Goal: Information Seeking & Learning: Learn about a topic

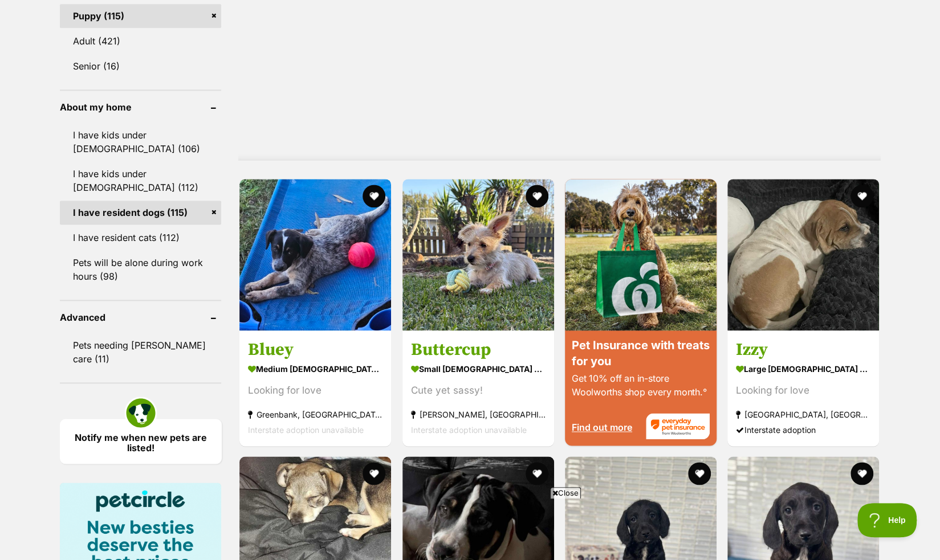
scroll to position [947, 0]
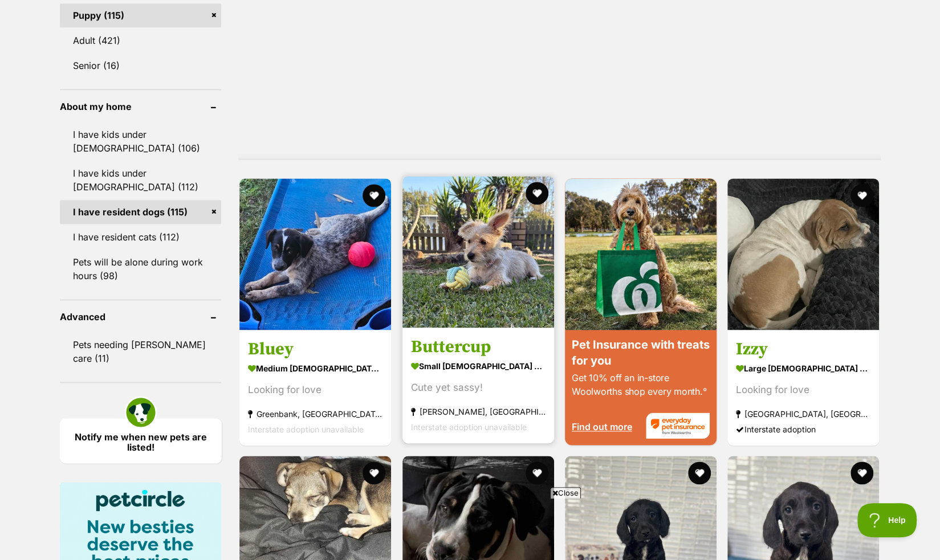
click at [454, 378] on section "small female Dog Cute yet sassy! Laidley, QLD Interstate adoption unavailable" at bounding box center [478, 395] width 134 height 77
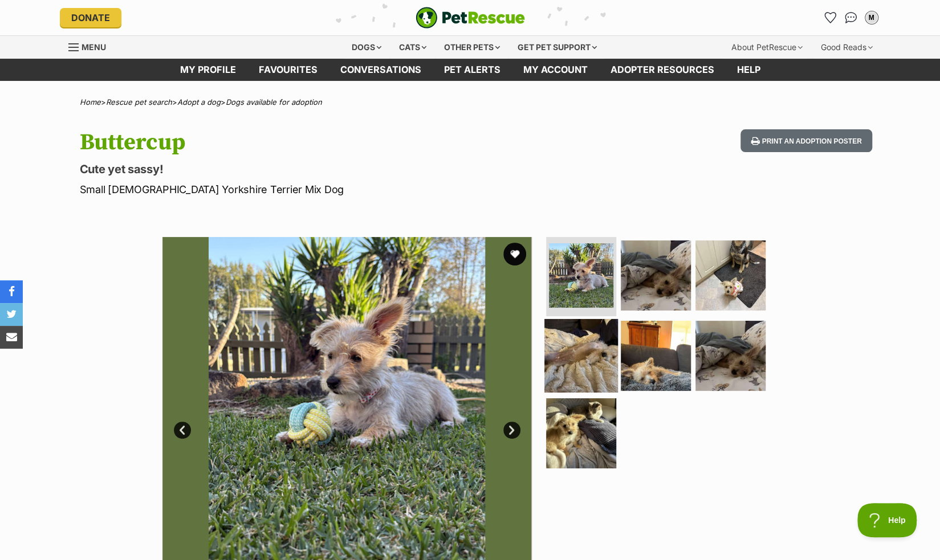
click at [614, 360] on img at bounding box center [581, 356] width 74 height 74
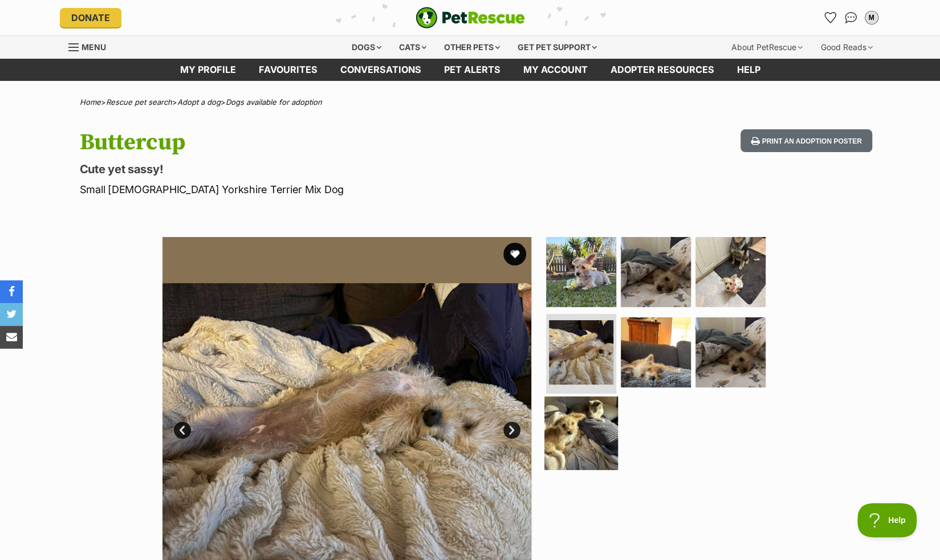
click at [596, 401] on img at bounding box center [581, 434] width 74 height 74
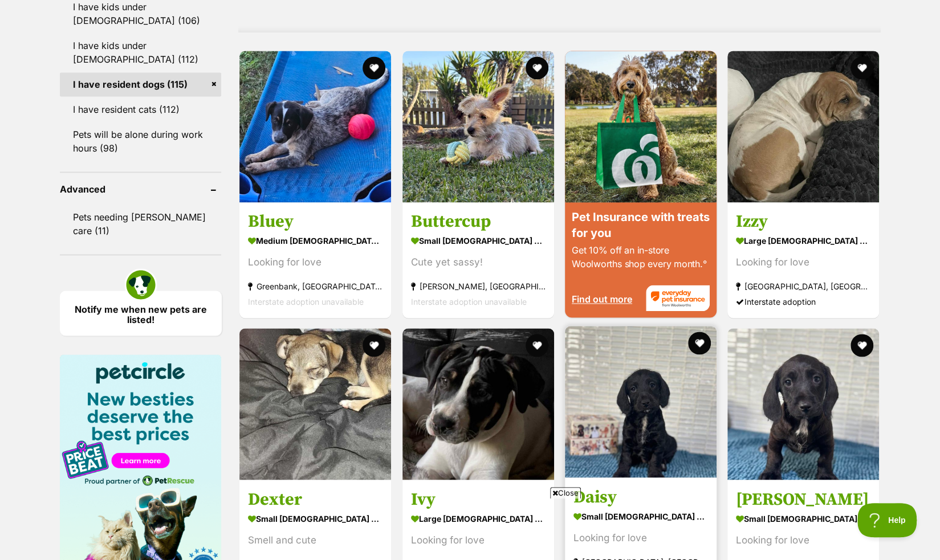
click at [626, 420] on img at bounding box center [641, 402] width 152 height 152
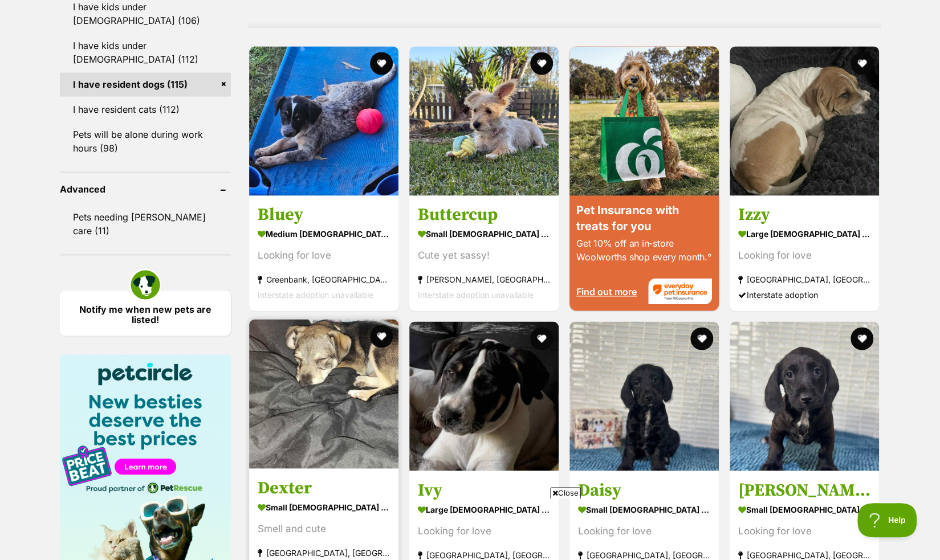
click at [318, 420] on img at bounding box center [323, 393] width 149 height 149
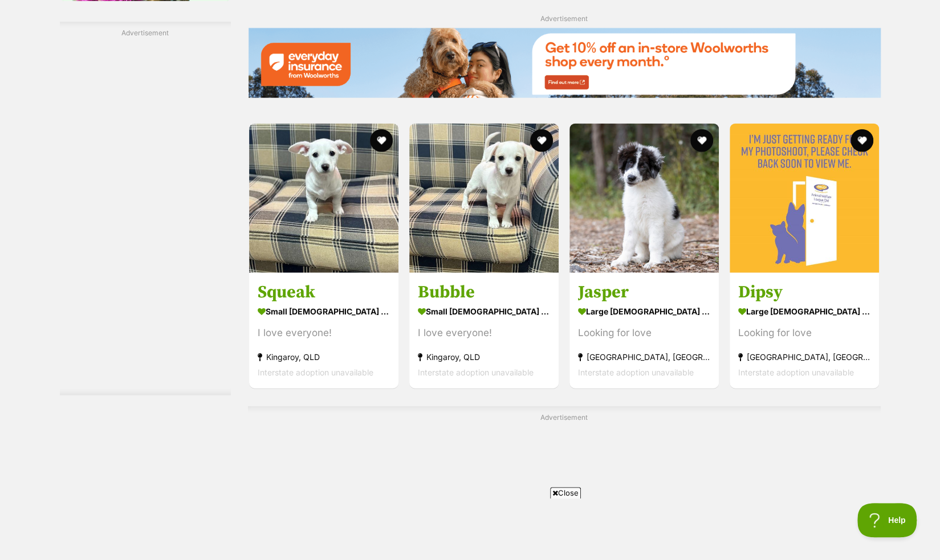
scroll to position [1670, 0]
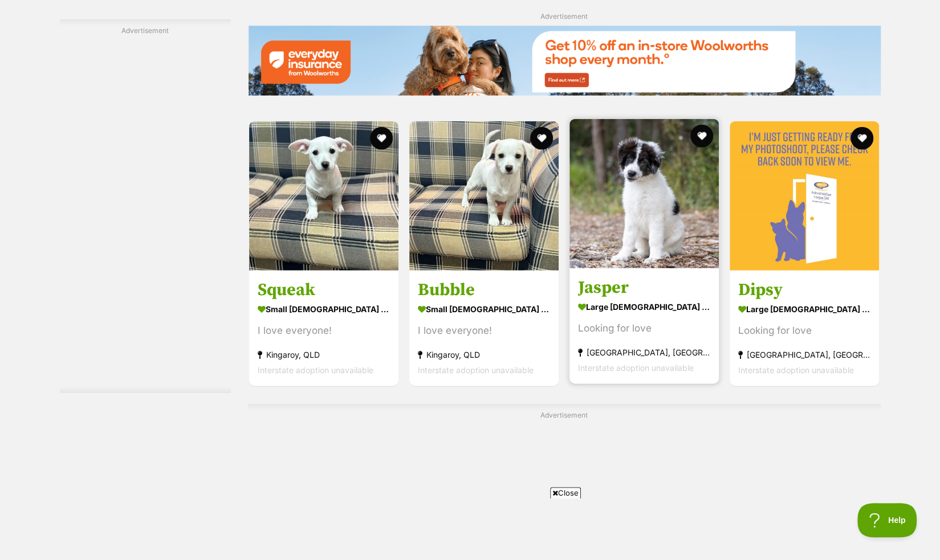
click at [647, 270] on article "Jasper large male Dog Looking for love Coombabah, QLD Interstate adoption unava…" at bounding box center [644, 251] width 152 height 267
click at [649, 303] on strong "large male Dog" at bounding box center [644, 306] width 132 height 17
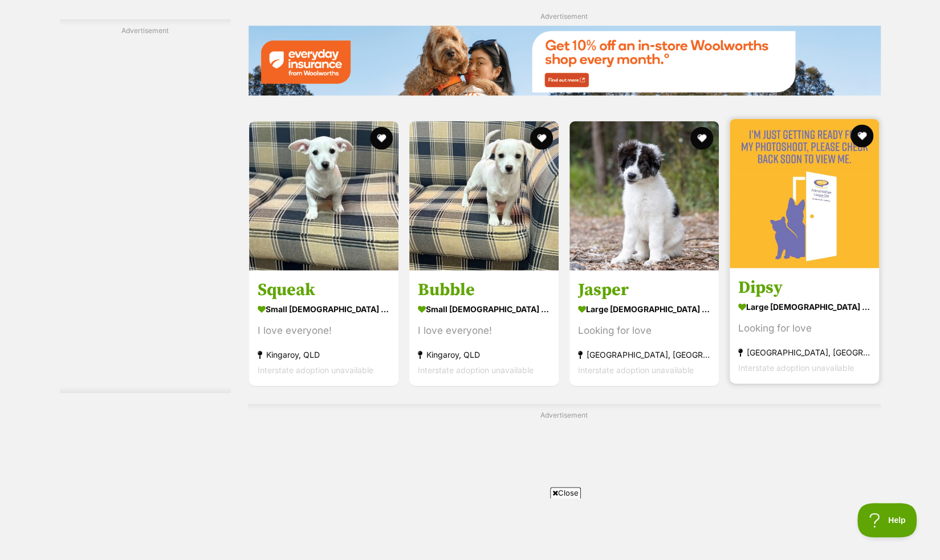
click at [809, 330] on div "Looking for love" at bounding box center [804, 327] width 132 height 15
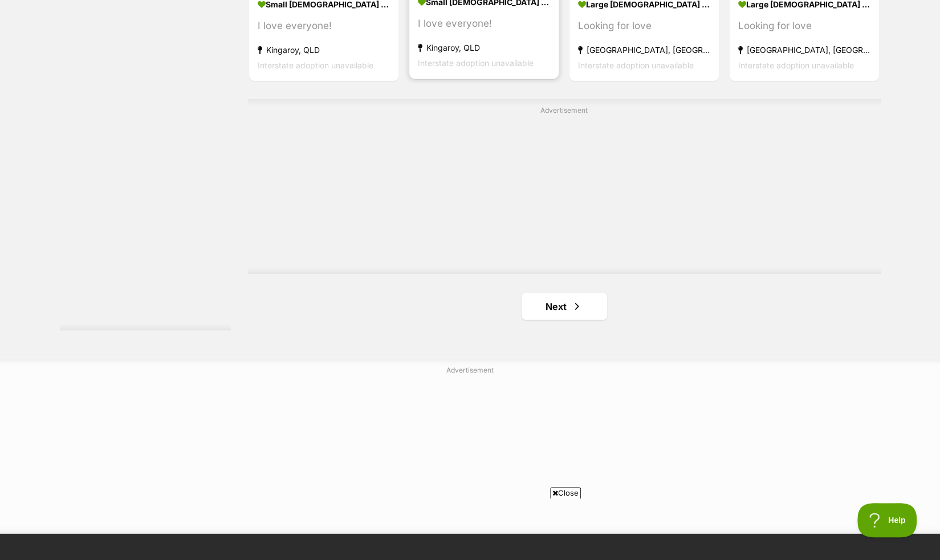
scroll to position [2173, 0]
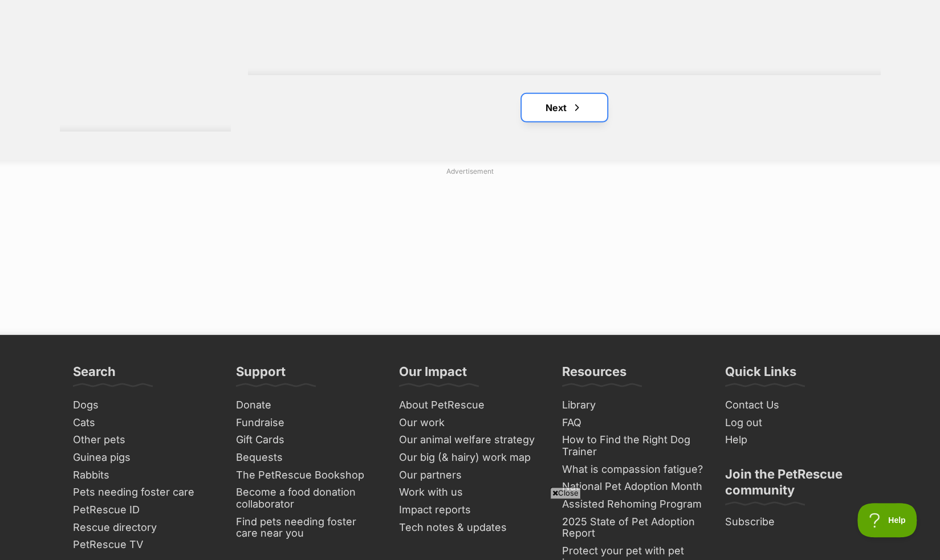
click at [586, 112] on link "Next" at bounding box center [563, 107] width 85 height 27
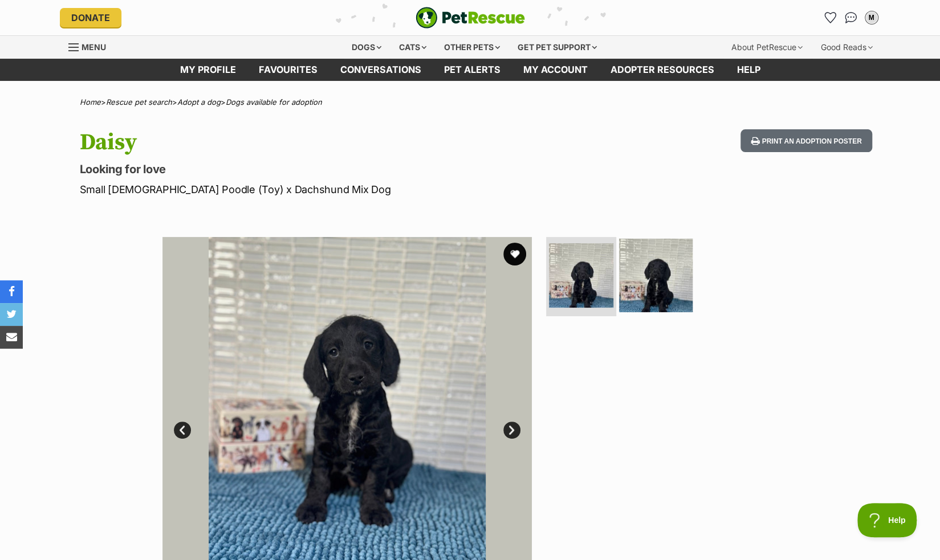
click at [680, 301] on img at bounding box center [656, 275] width 74 height 74
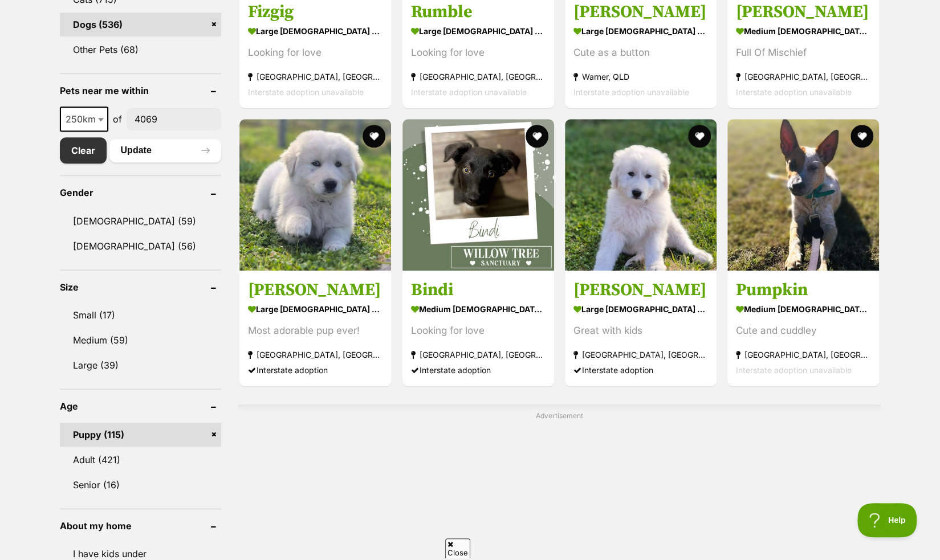
scroll to position [529, 0]
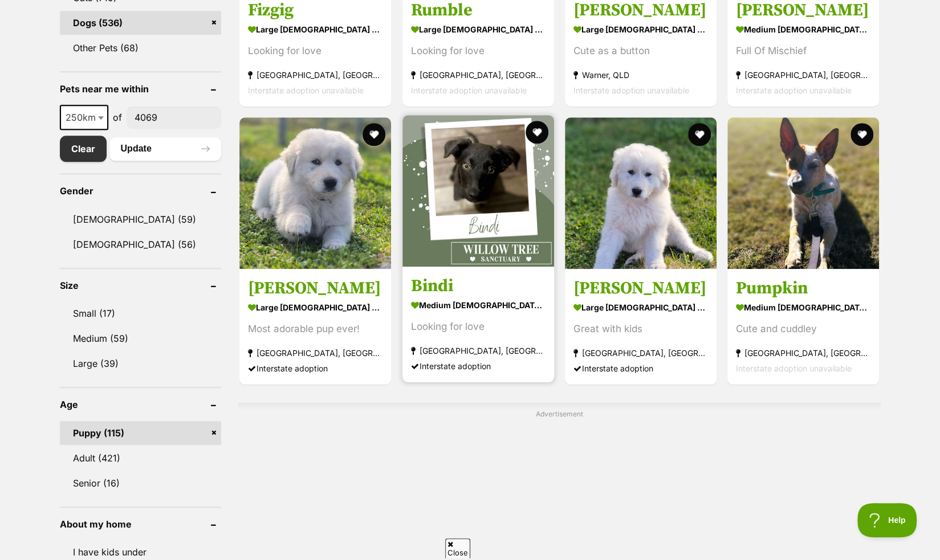
click at [514, 286] on h3 "Bindi" at bounding box center [478, 286] width 134 height 22
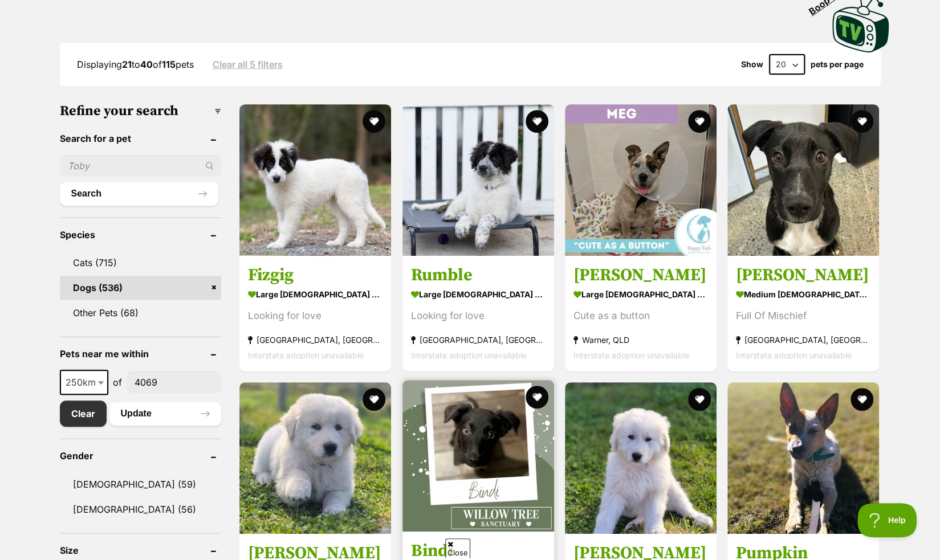
scroll to position [264, 0]
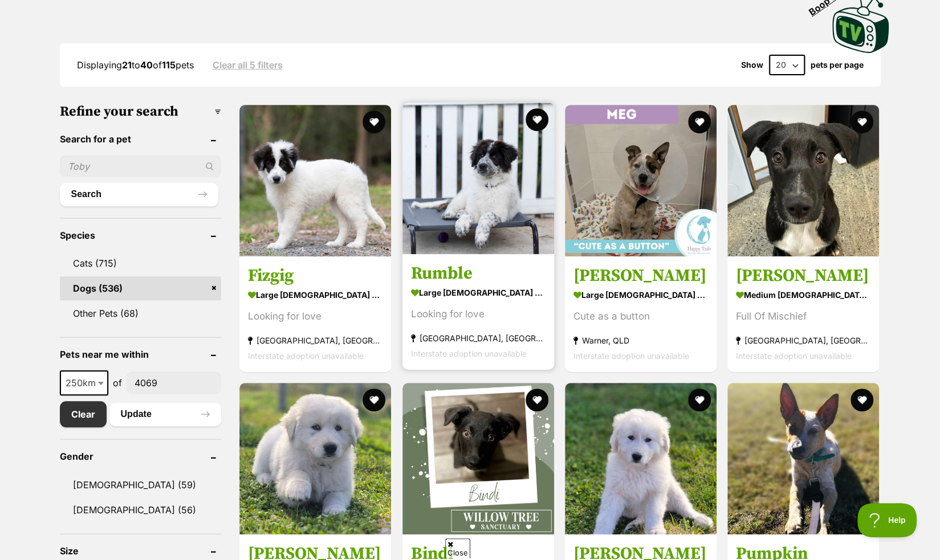
click at [504, 288] on strong "large male Dog" at bounding box center [478, 292] width 134 height 17
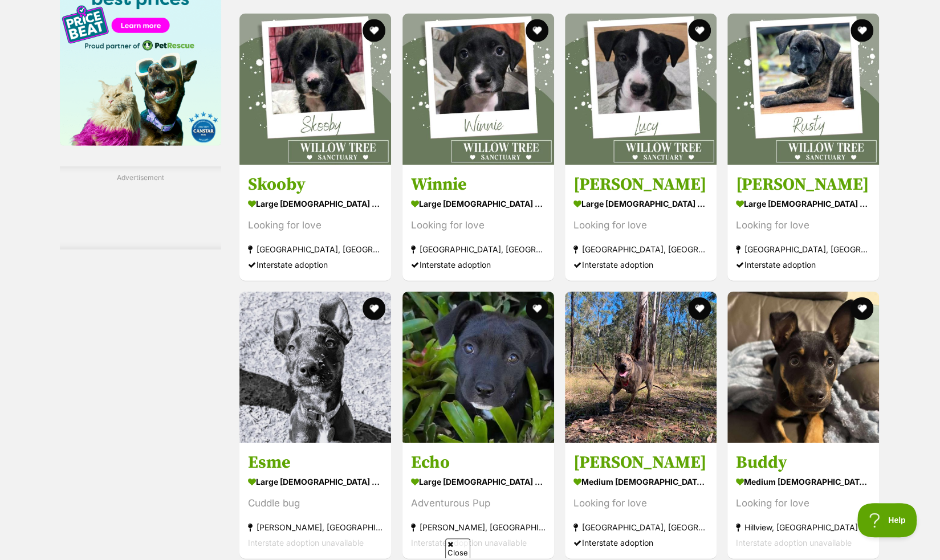
scroll to position [1509, 0]
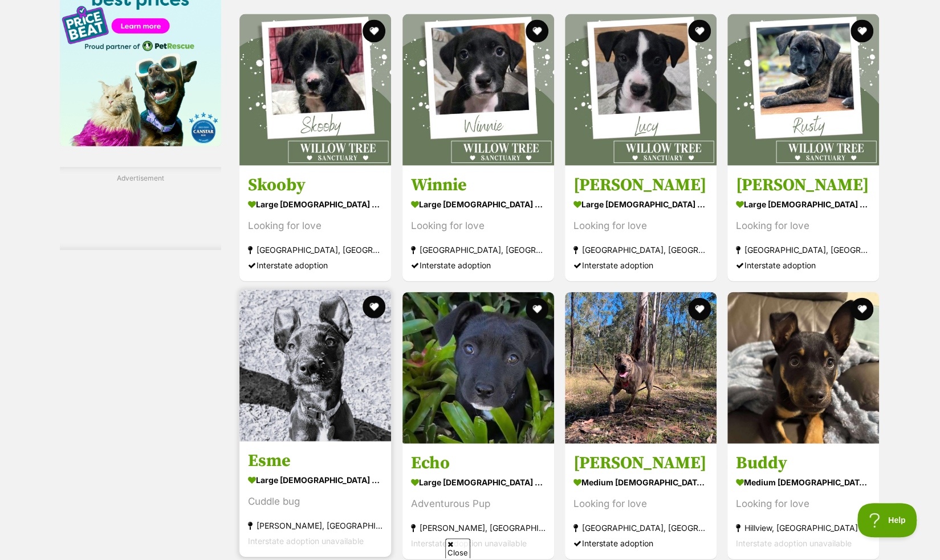
click at [320, 419] on img at bounding box center [315, 366] width 152 height 152
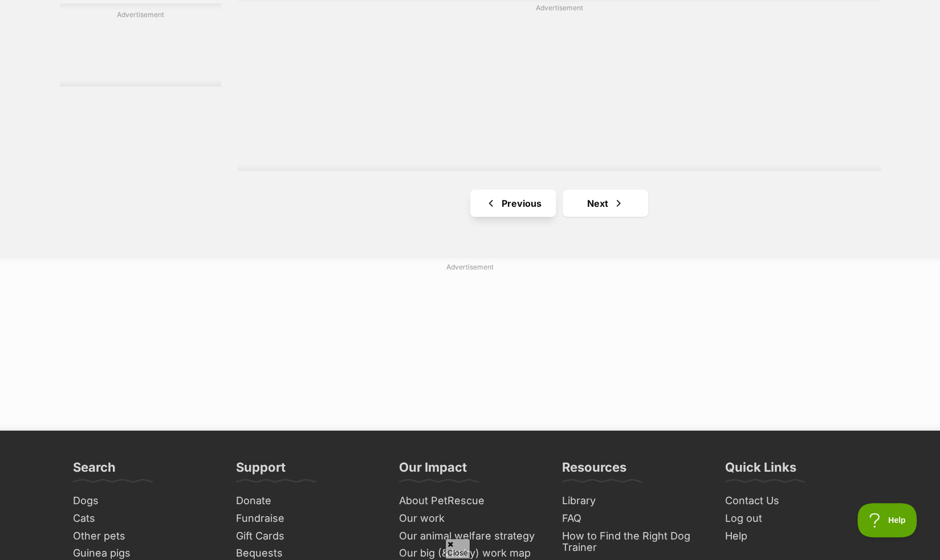
scroll to position [2091, 0]
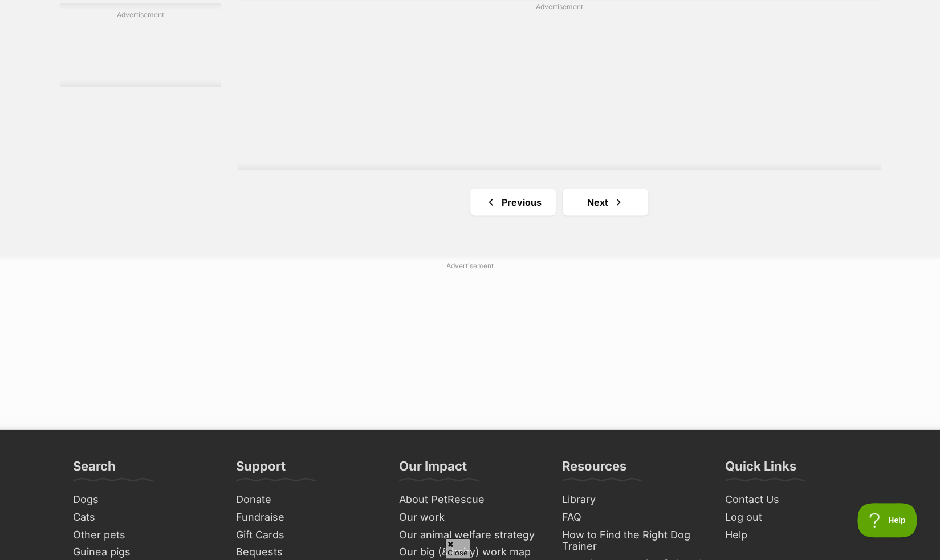
click at [598, 206] on link "Next" at bounding box center [604, 202] width 85 height 27
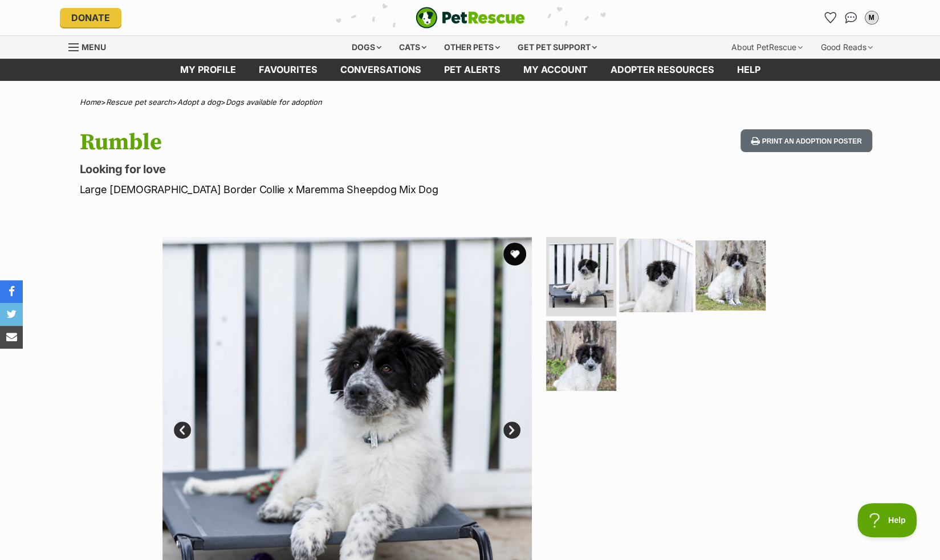
click at [635, 307] on img at bounding box center [656, 275] width 74 height 74
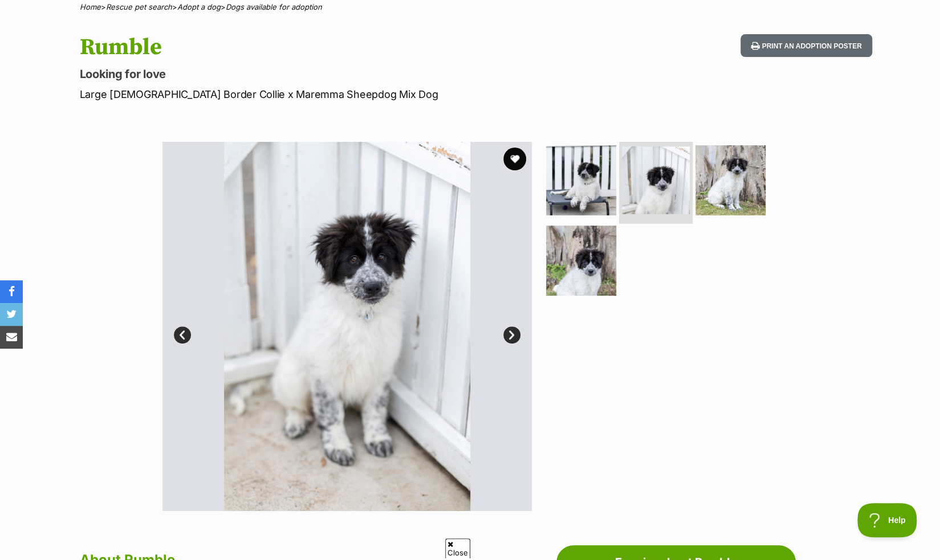
scroll to position [96, 0]
click at [728, 181] on img at bounding box center [731, 179] width 74 height 74
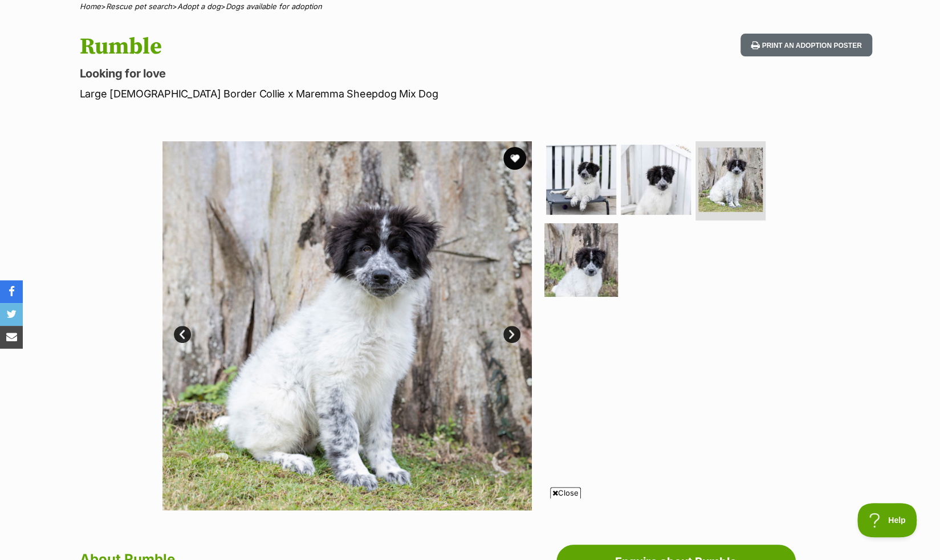
scroll to position [0, 0]
click at [596, 251] on img at bounding box center [581, 260] width 74 height 74
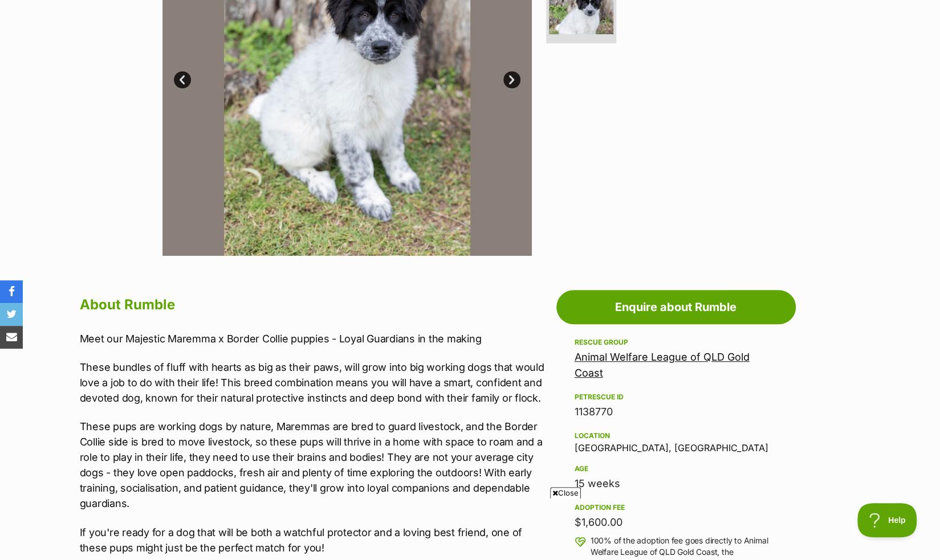
scroll to position [394, 0]
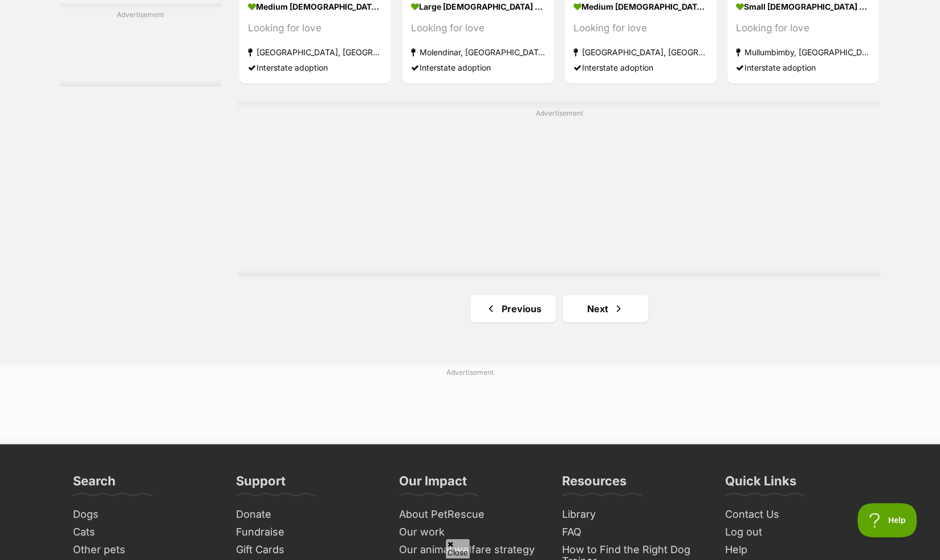
scroll to position [1986, 0]
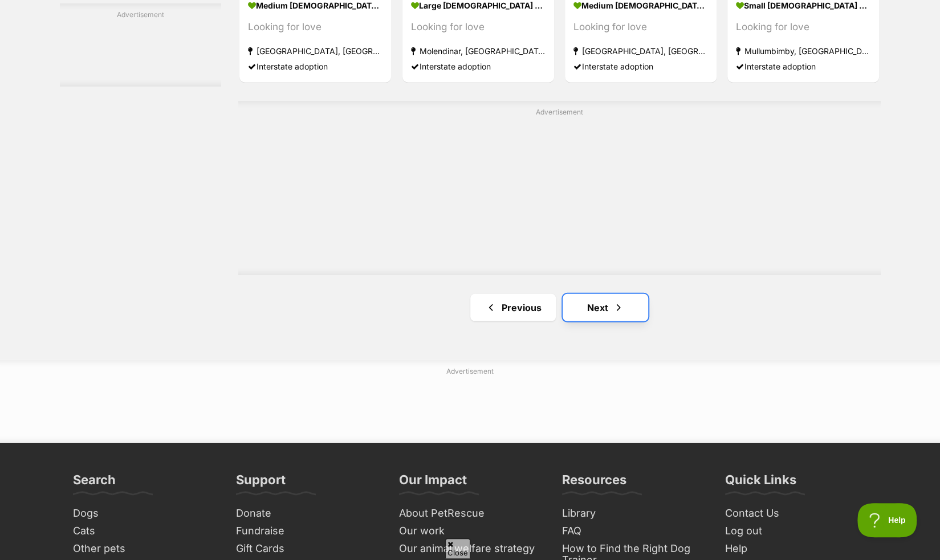
click at [607, 298] on link "Next" at bounding box center [604, 307] width 85 height 27
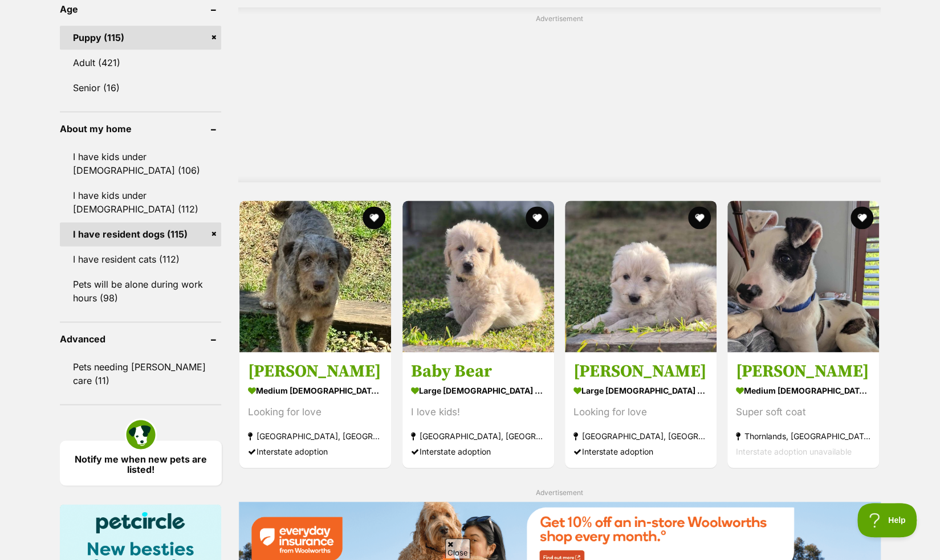
scroll to position [937, 0]
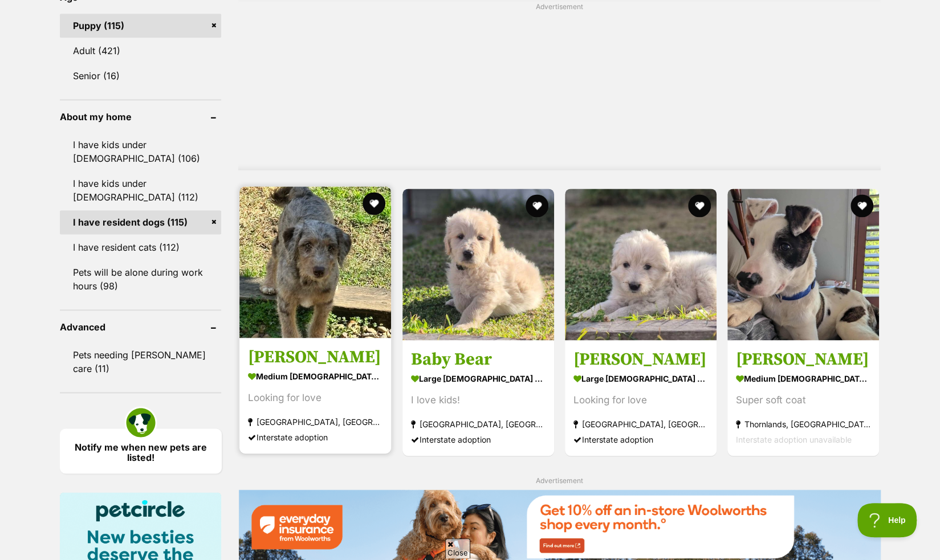
click at [243, 356] on link "Sam medium male Dog Looking for love Ipswich, QLD Interstate adoption" at bounding box center [315, 395] width 152 height 116
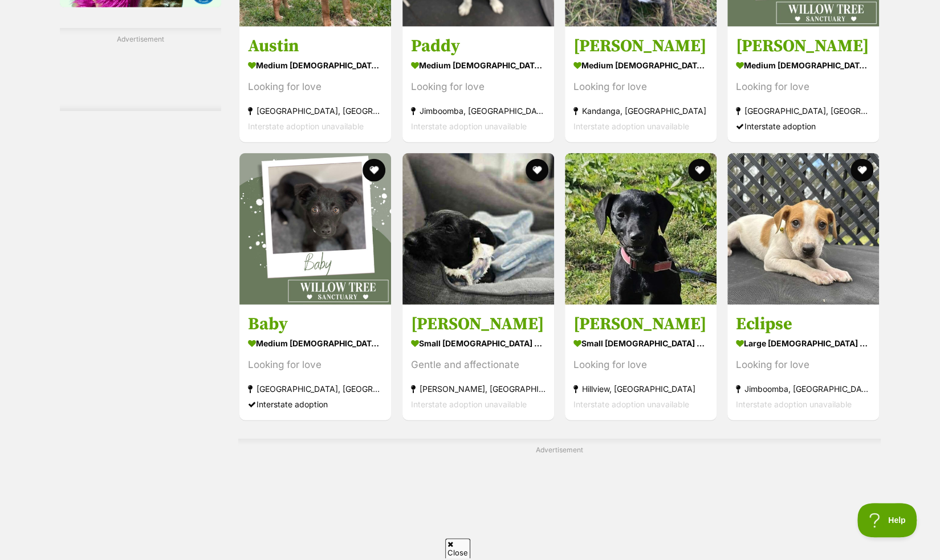
scroll to position [1649, 0]
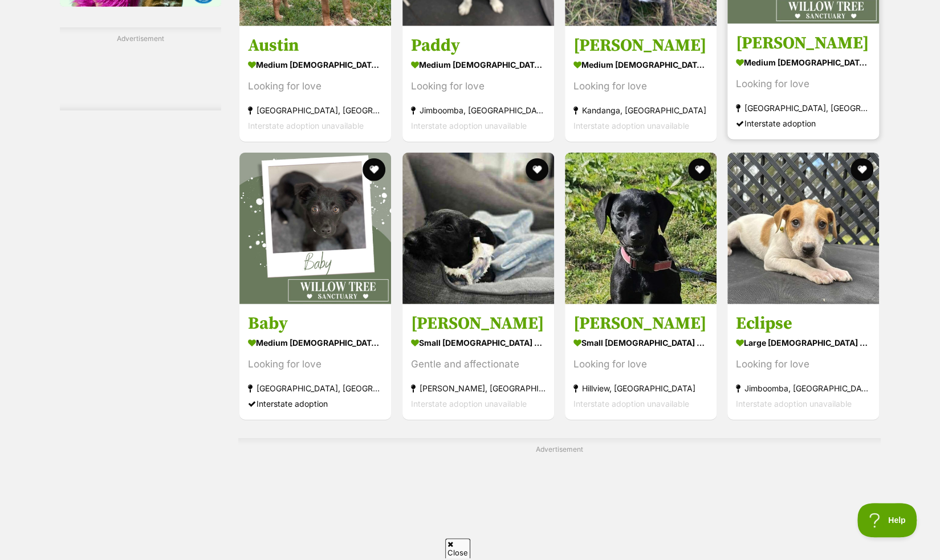
click at [797, 89] on div "Looking for love" at bounding box center [803, 83] width 134 height 15
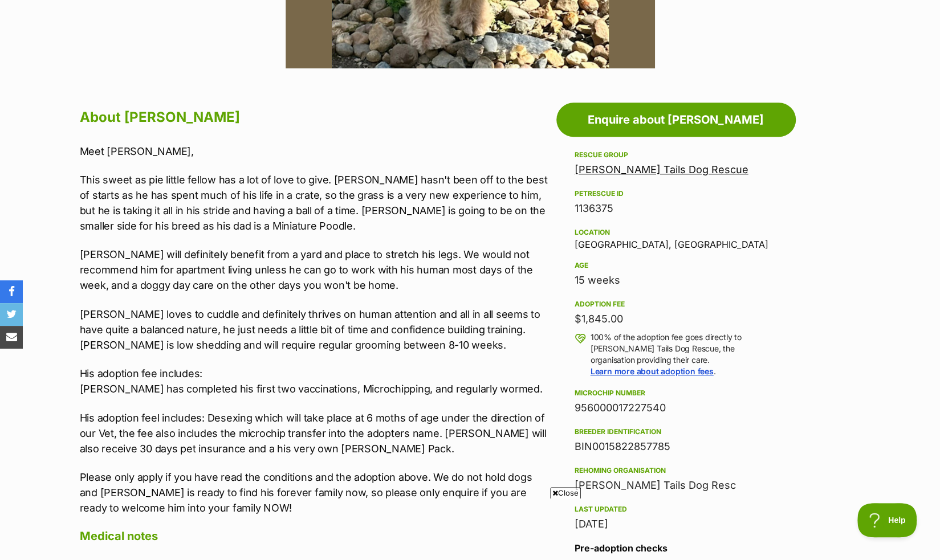
scroll to position [539, 0]
